Goal: Check status: Check status

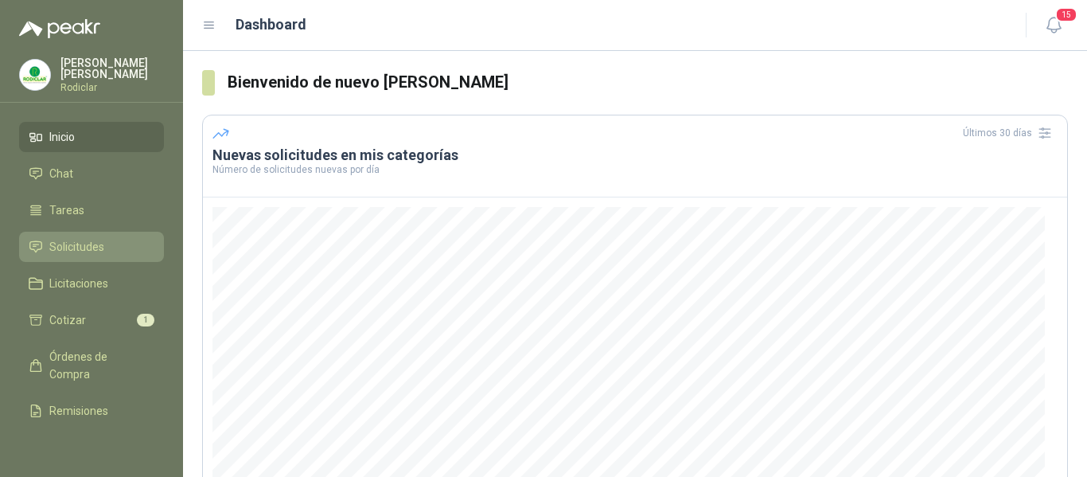
click at [72, 251] on span "Solicitudes" at bounding box center [76, 247] width 55 height 18
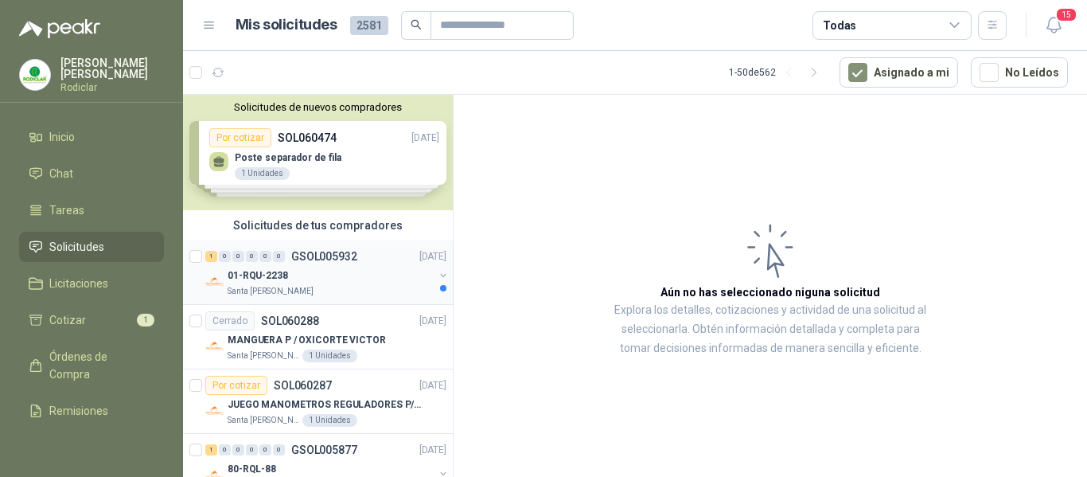
click at [298, 278] on div "01-RQU-2238" at bounding box center [331, 275] width 206 height 19
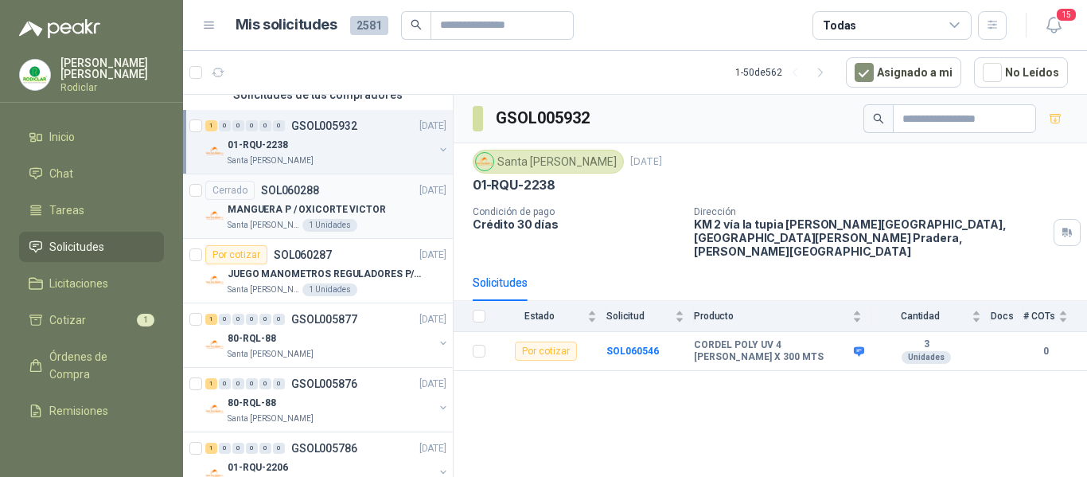
scroll to position [159, 0]
